Goal: Submit feedback/report problem

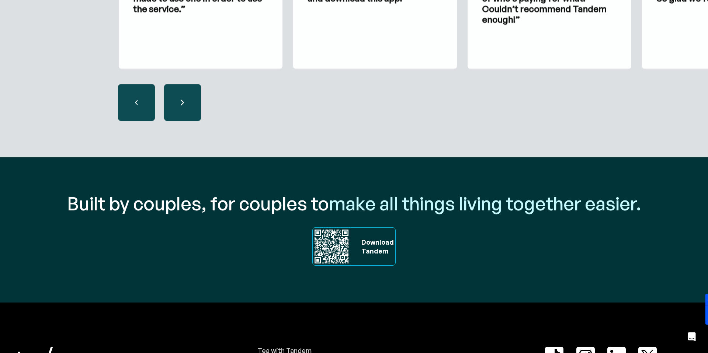
scroll to position [2494, 0]
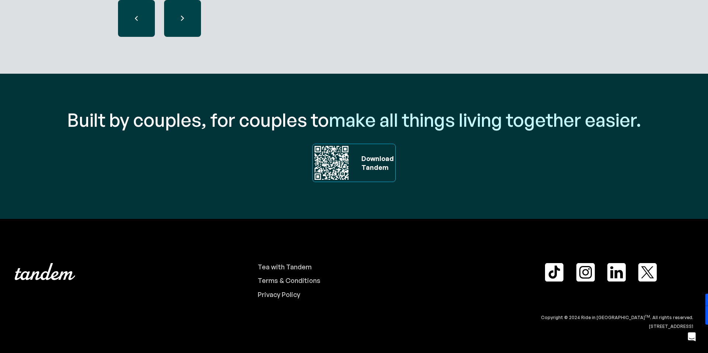
click at [378, 162] on div "Download ‍ Tandem" at bounding box center [376, 163] width 36 height 18
click at [321, 146] on img at bounding box center [332, 163] width 38 height 38
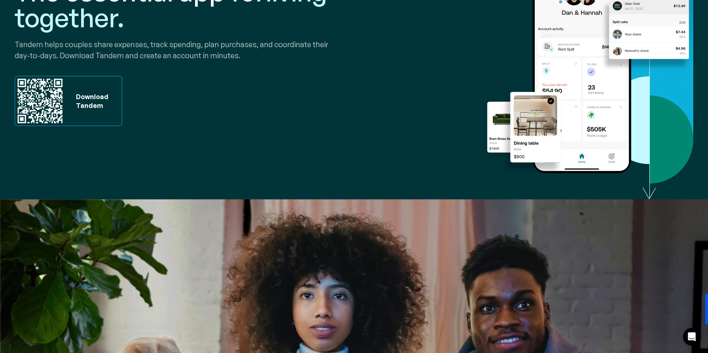
scroll to position [15, 0]
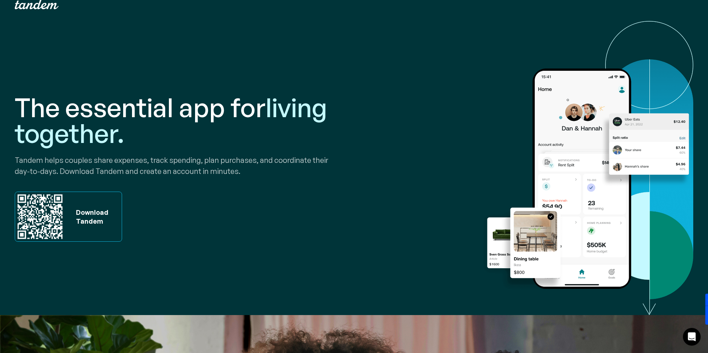
click at [81, 207] on div "Download Tandem" at bounding box center [97, 217] width 50 height 50
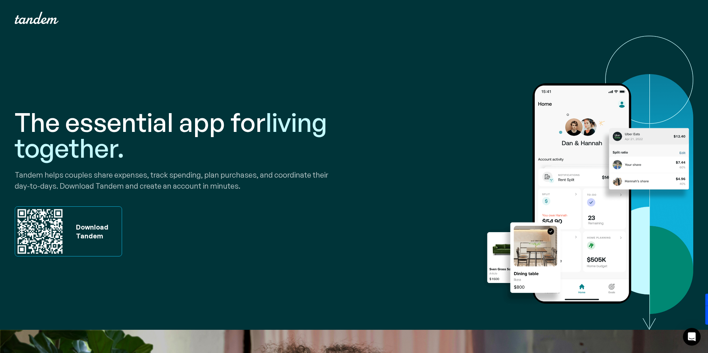
click at [45, 19] on img "home" at bounding box center [37, 18] width 44 height 12
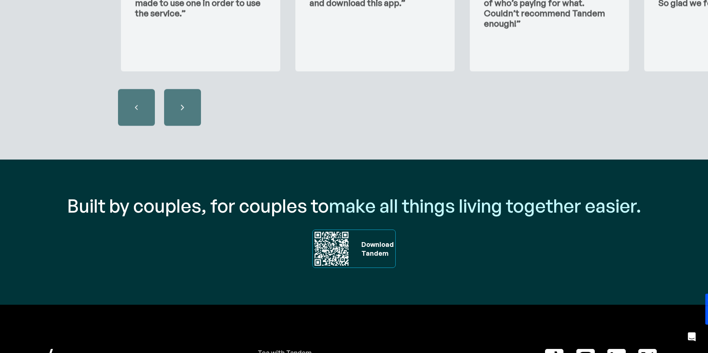
scroll to position [2494, 0]
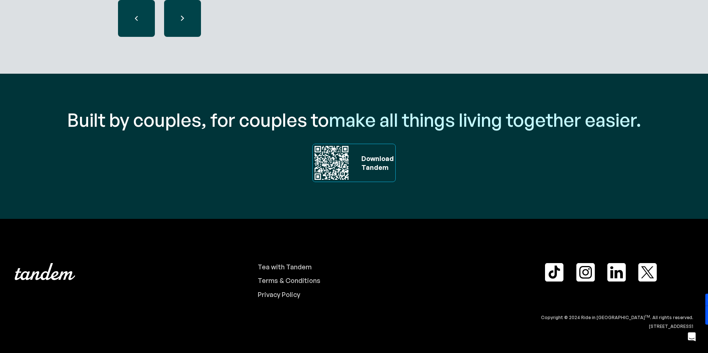
click at [610, 274] on img at bounding box center [616, 272] width 18 height 18
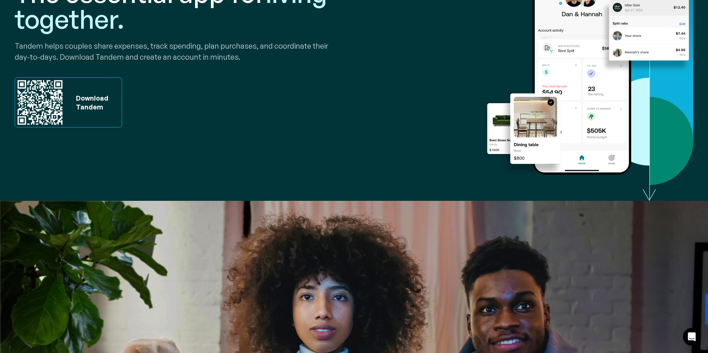
scroll to position [0, 0]
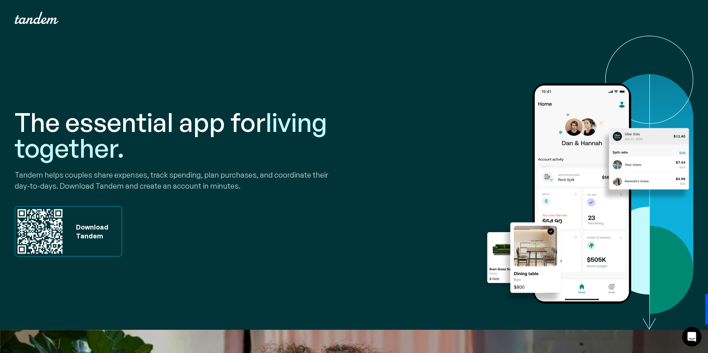
click at [687, 335] on icon "Open Intercom Messenger" at bounding box center [692, 337] width 10 height 10
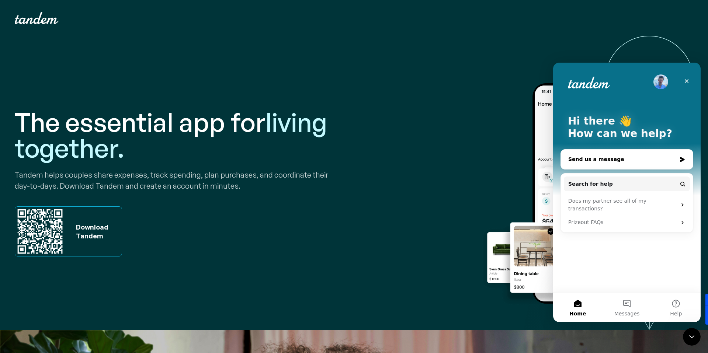
click at [624, 168] on div "Send us a message" at bounding box center [627, 160] width 132 height 20
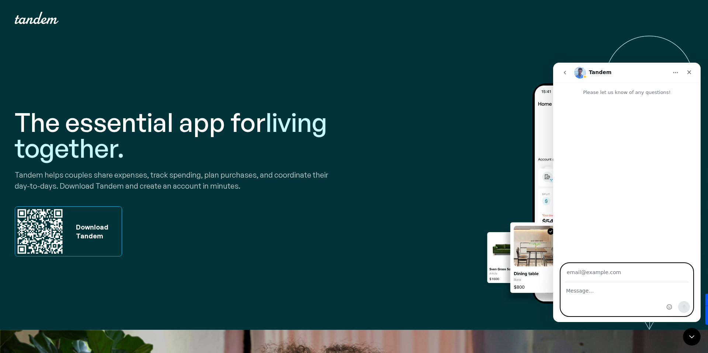
click at [604, 287] on textarea "Message…" at bounding box center [627, 289] width 132 height 13
type textarea "5jtrog"
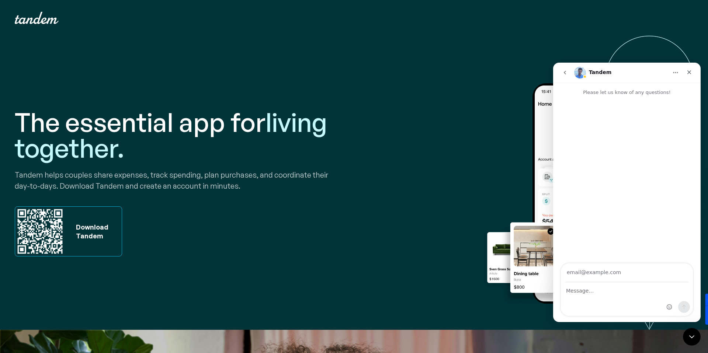
click at [561, 78] on button "go back" at bounding box center [565, 73] width 14 height 14
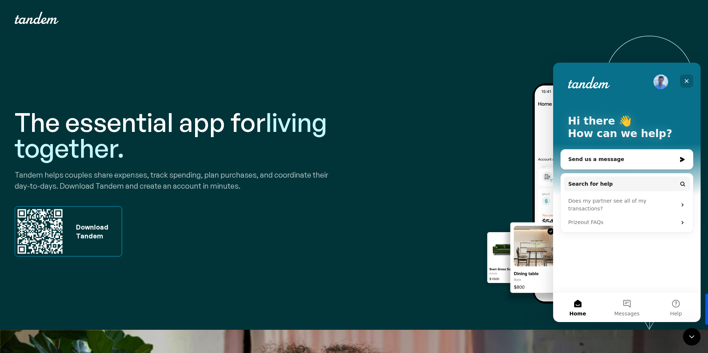
click at [690, 81] on div "Close" at bounding box center [686, 80] width 13 height 13
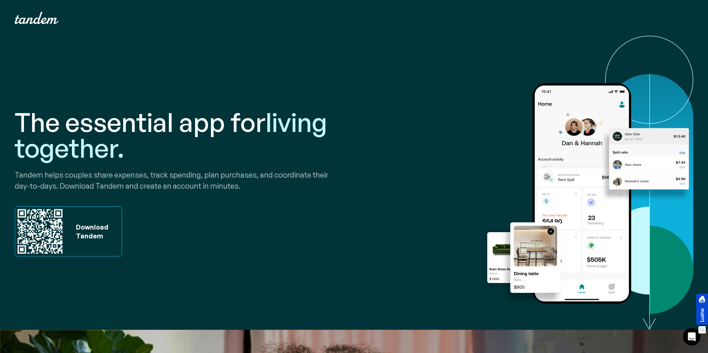
click at [706, 320] on div at bounding box center [702, 309] width 12 height 31
